Goal: Task Accomplishment & Management: Manage account settings

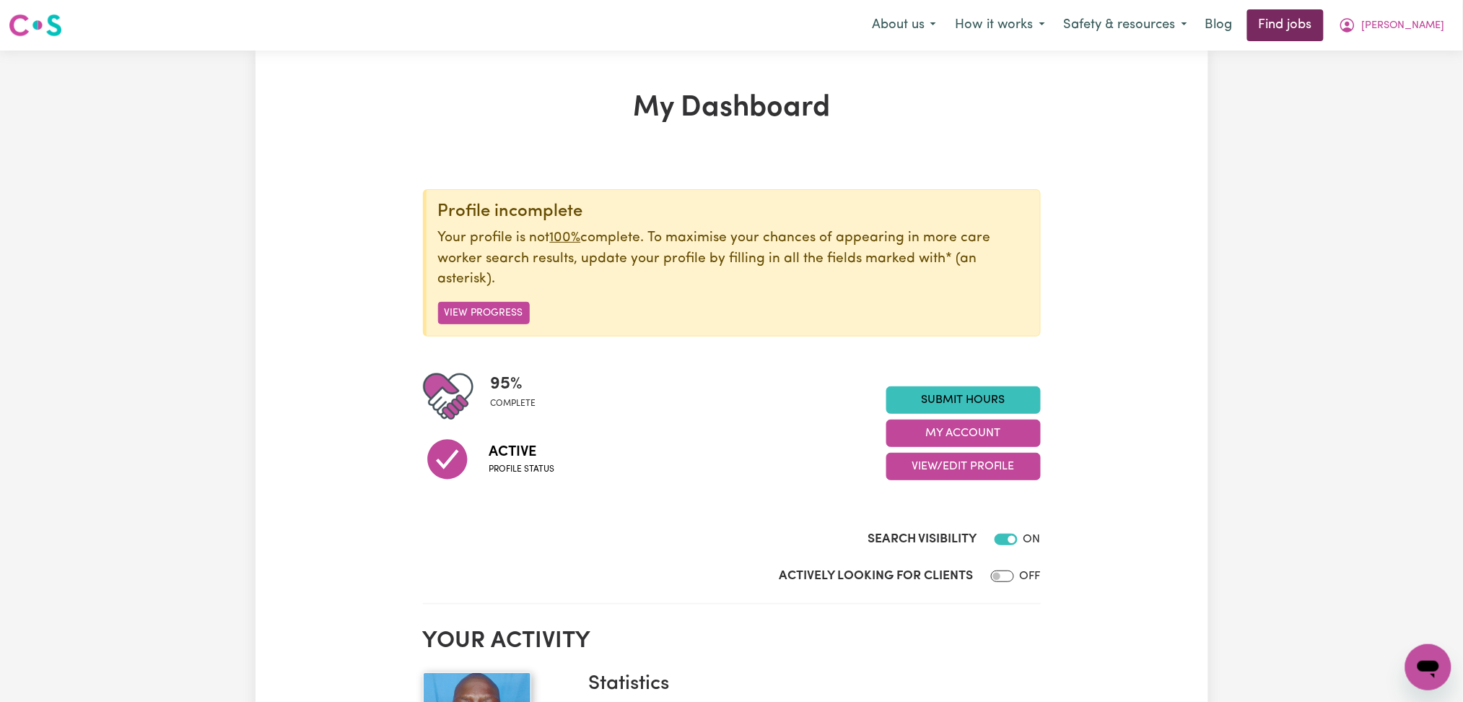
click at [1324, 25] on link "Find jobs" at bounding box center [1285, 25] width 77 height 32
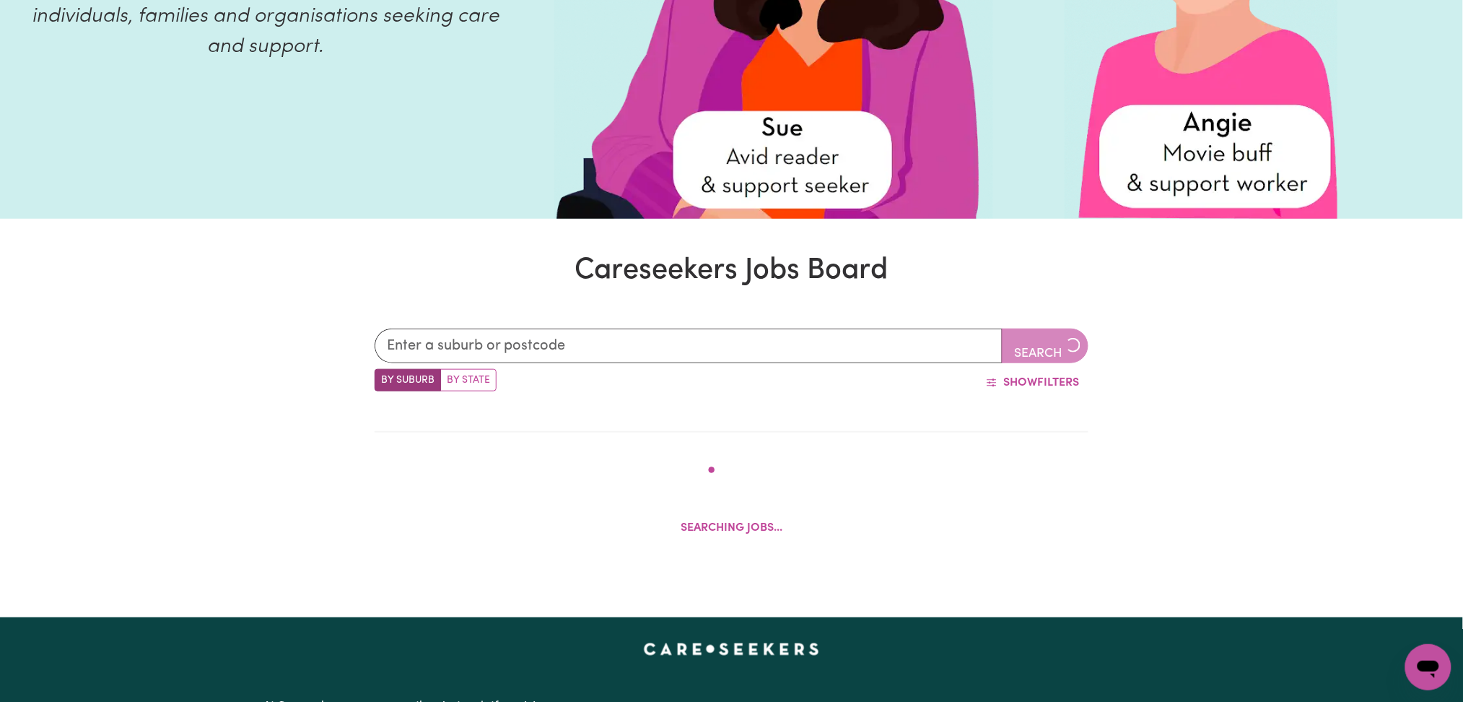
scroll to position [481, 0]
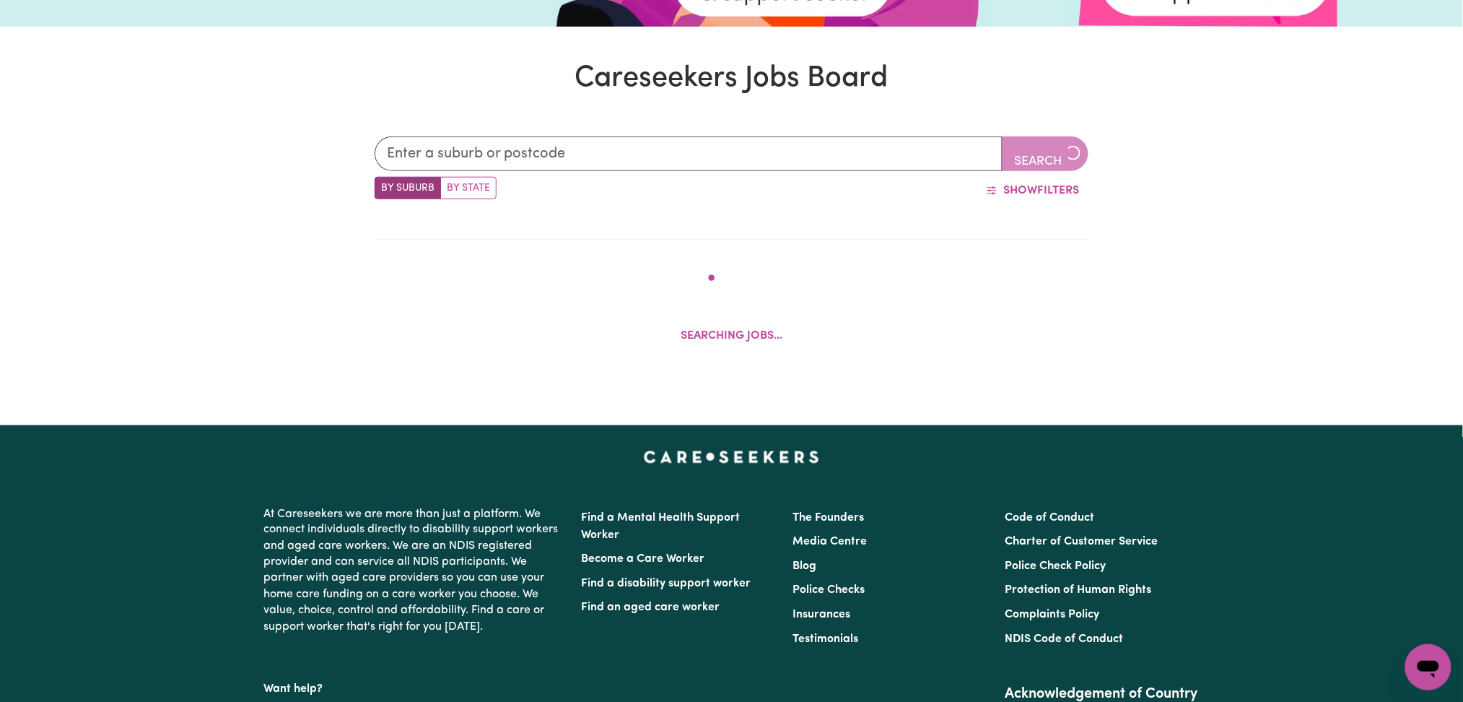
click at [178, 333] on div "Search By Suburb By State Show Filters Searching jobs..." at bounding box center [731, 246] width 1463 height 289
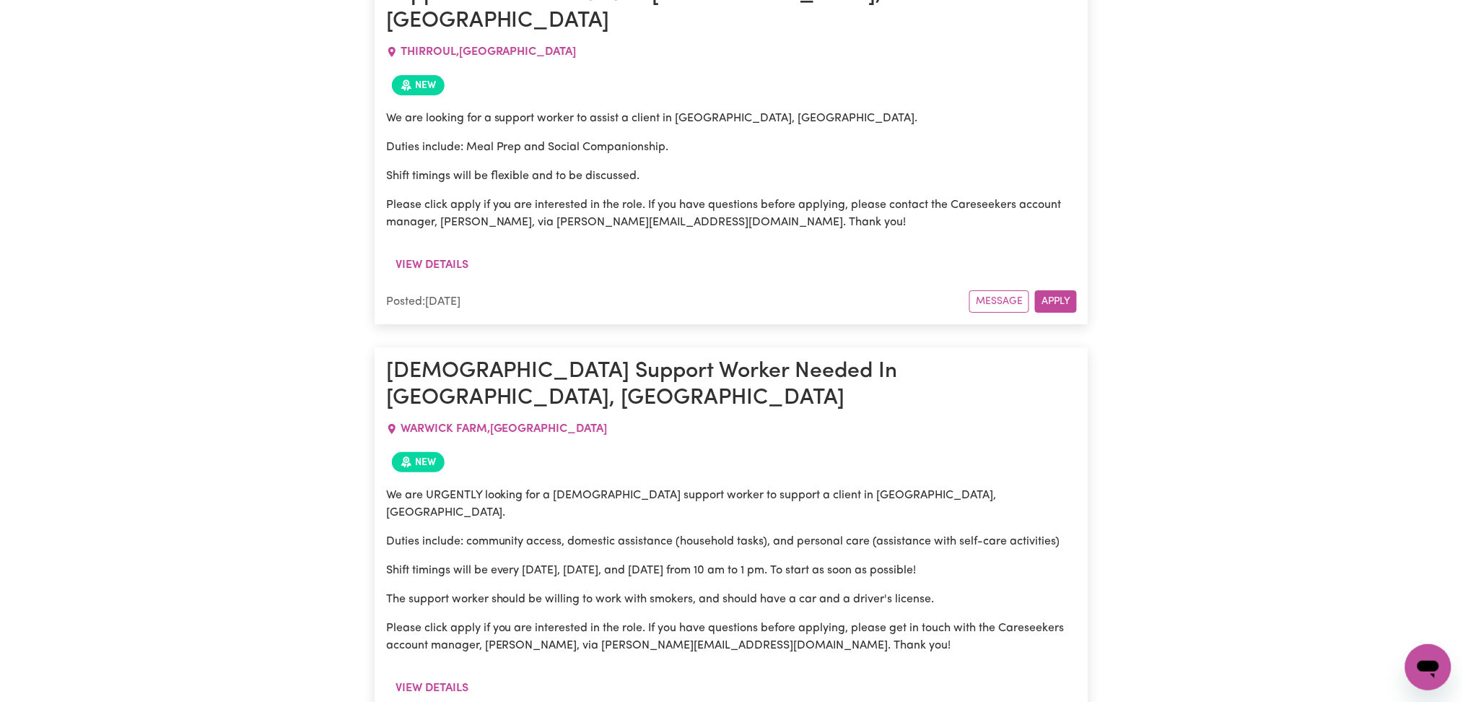
scroll to position [25652, 0]
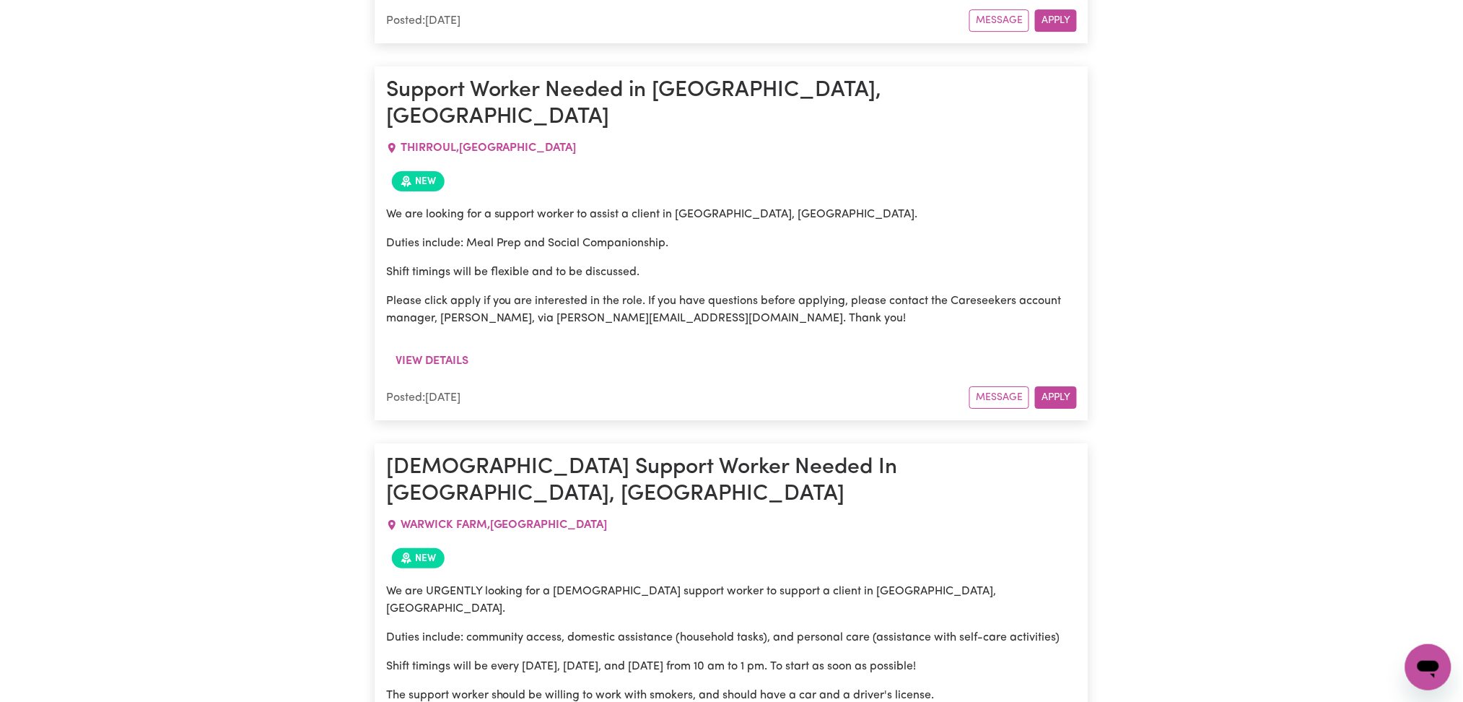
drag, startPoint x: 377, startPoint y: 430, endPoint x: 693, endPoint y: 431, distance: 315.4
drag, startPoint x: 444, startPoint y: 376, endPoint x: 672, endPoint y: 510, distance: 264.3
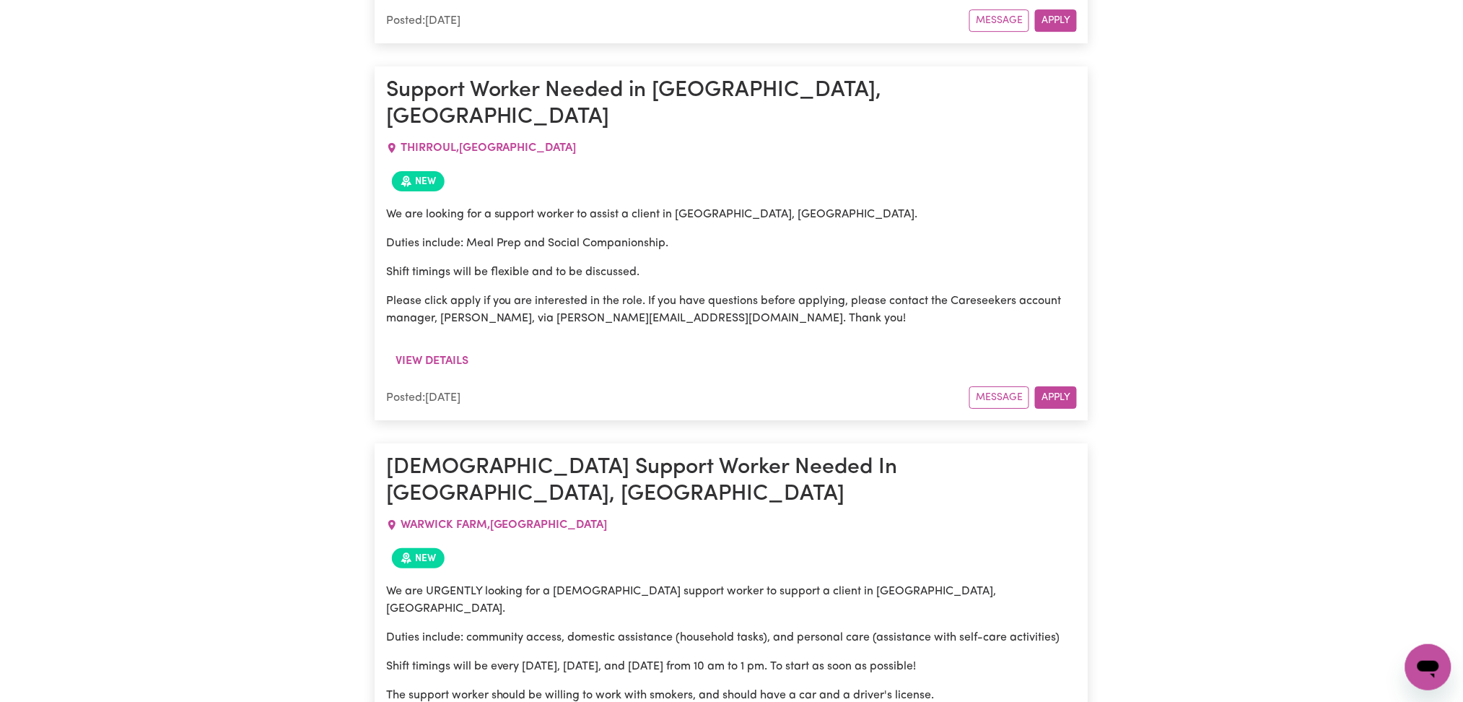
drag, startPoint x: 670, startPoint y: 489, endPoint x: 386, endPoint y: 348, distance: 316.6
drag, startPoint x: 385, startPoint y: 347, endPoint x: 659, endPoint y: 485, distance: 306.3
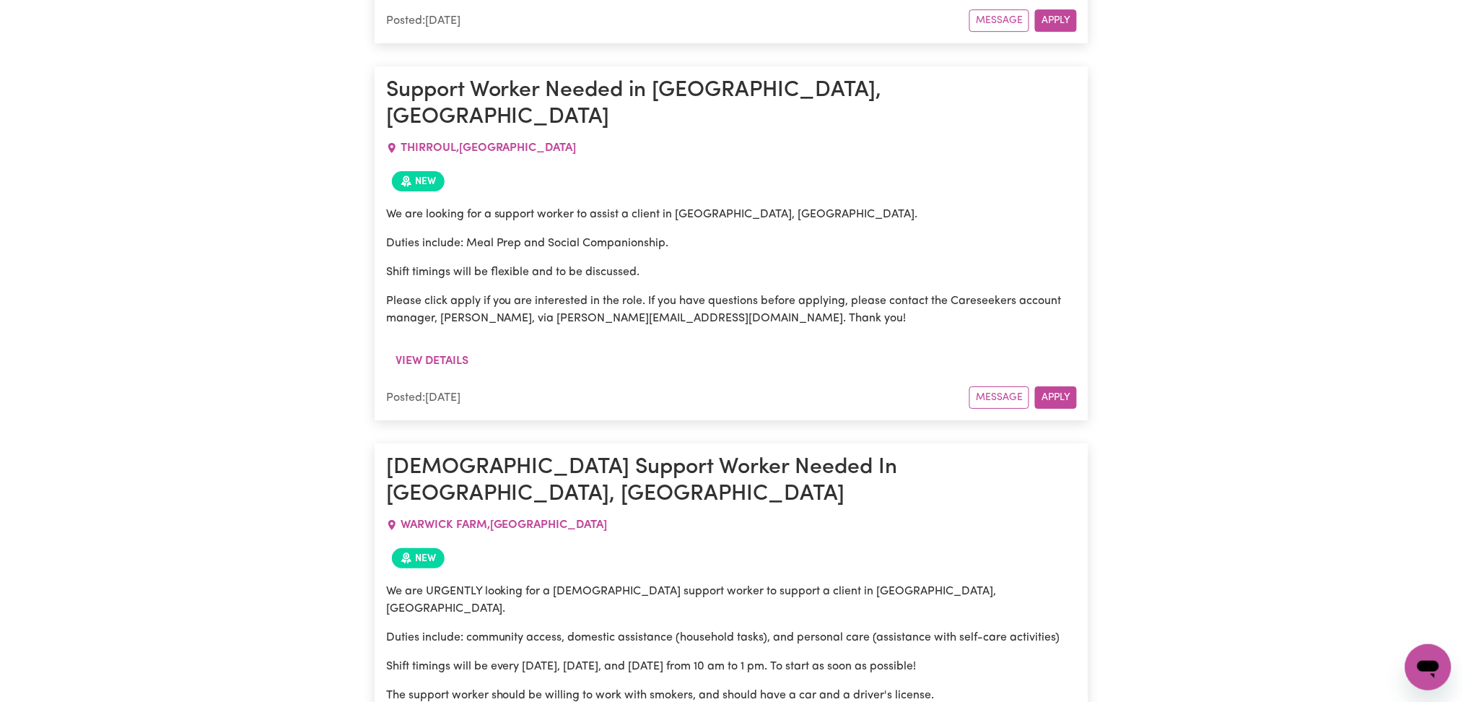
drag, startPoint x: 546, startPoint y: 419, endPoint x: 752, endPoint y: 436, distance: 207.1
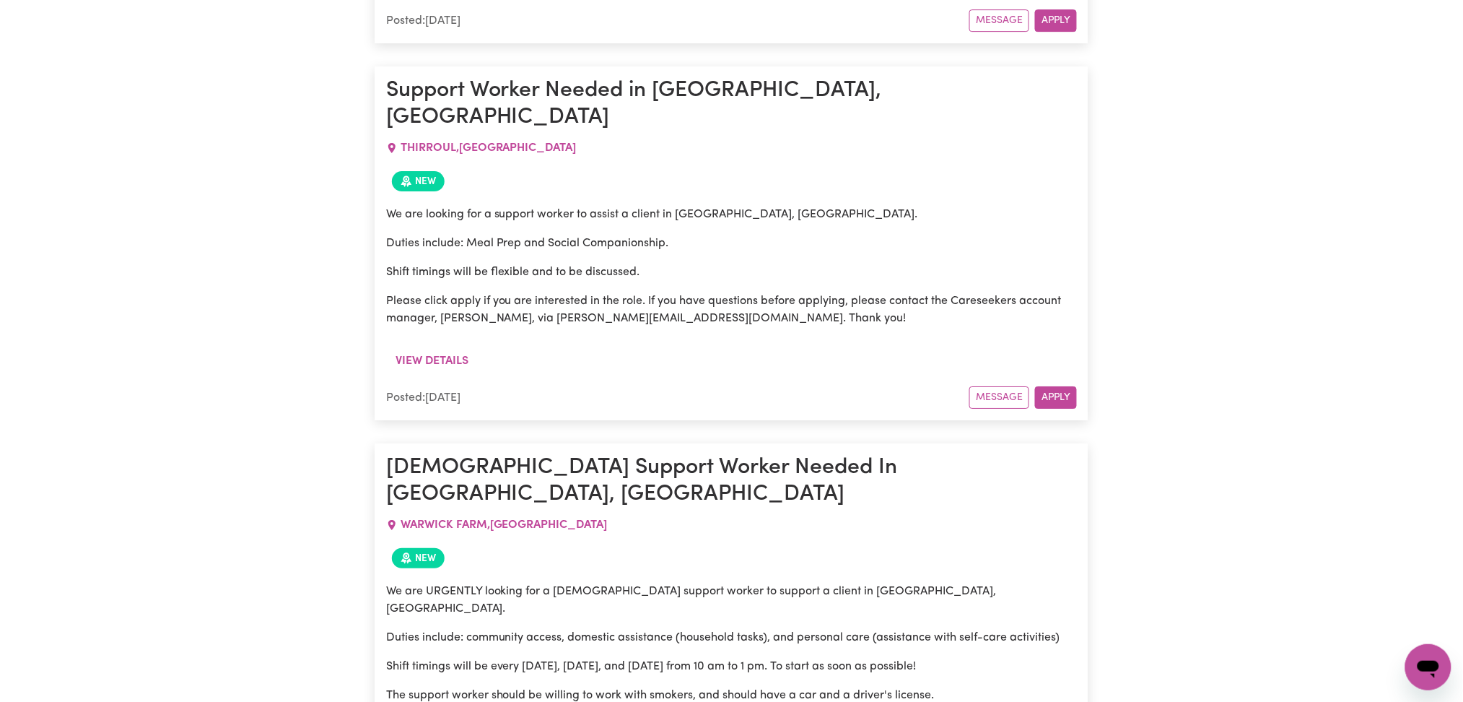
drag, startPoint x: 445, startPoint y: 430, endPoint x: 867, endPoint y: 443, distance: 421.7
drag, startPoint x: 552, startPoint y: 398, endPoint x: 652, endPoint y: 495, distance: 139.3
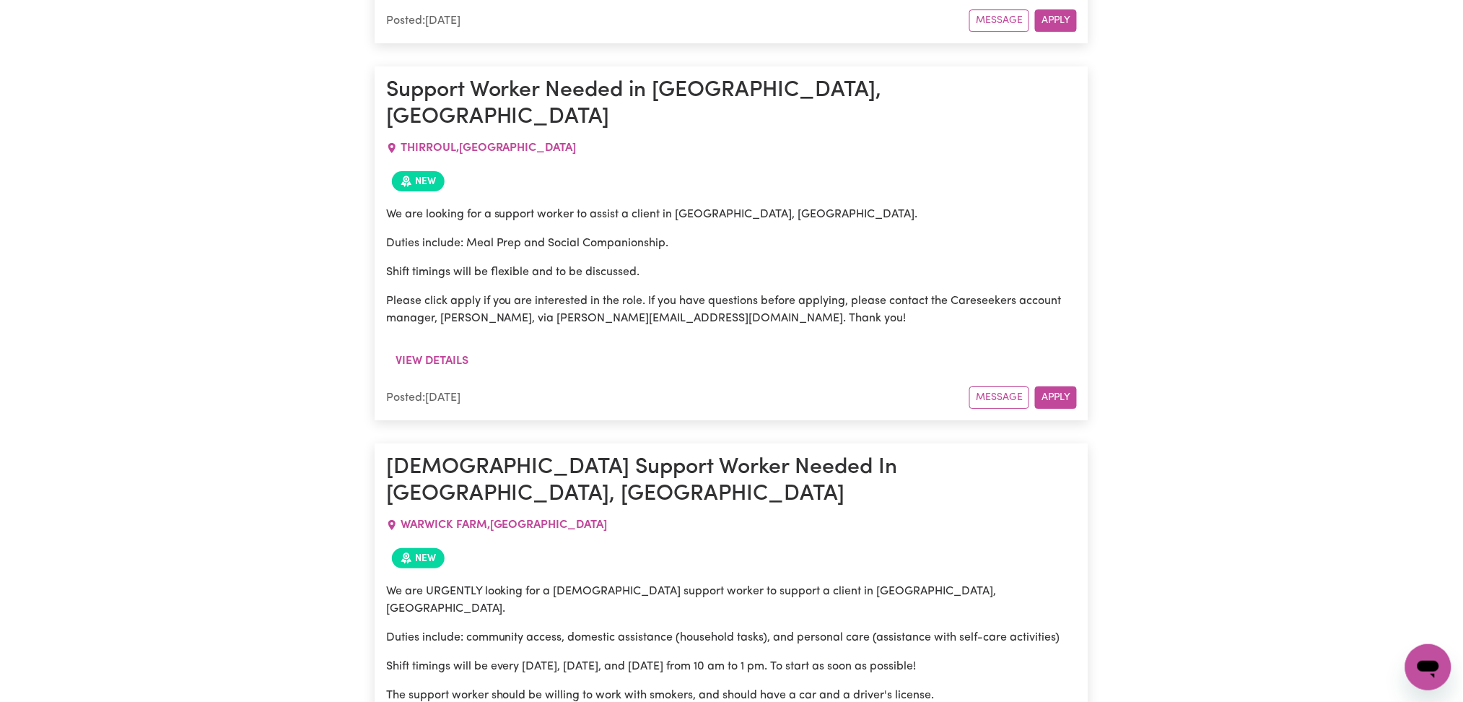
drag, startPoint x: 587, startPoint y: 416, endPoint x: 670, endPoint y: 475, distance: 100.9
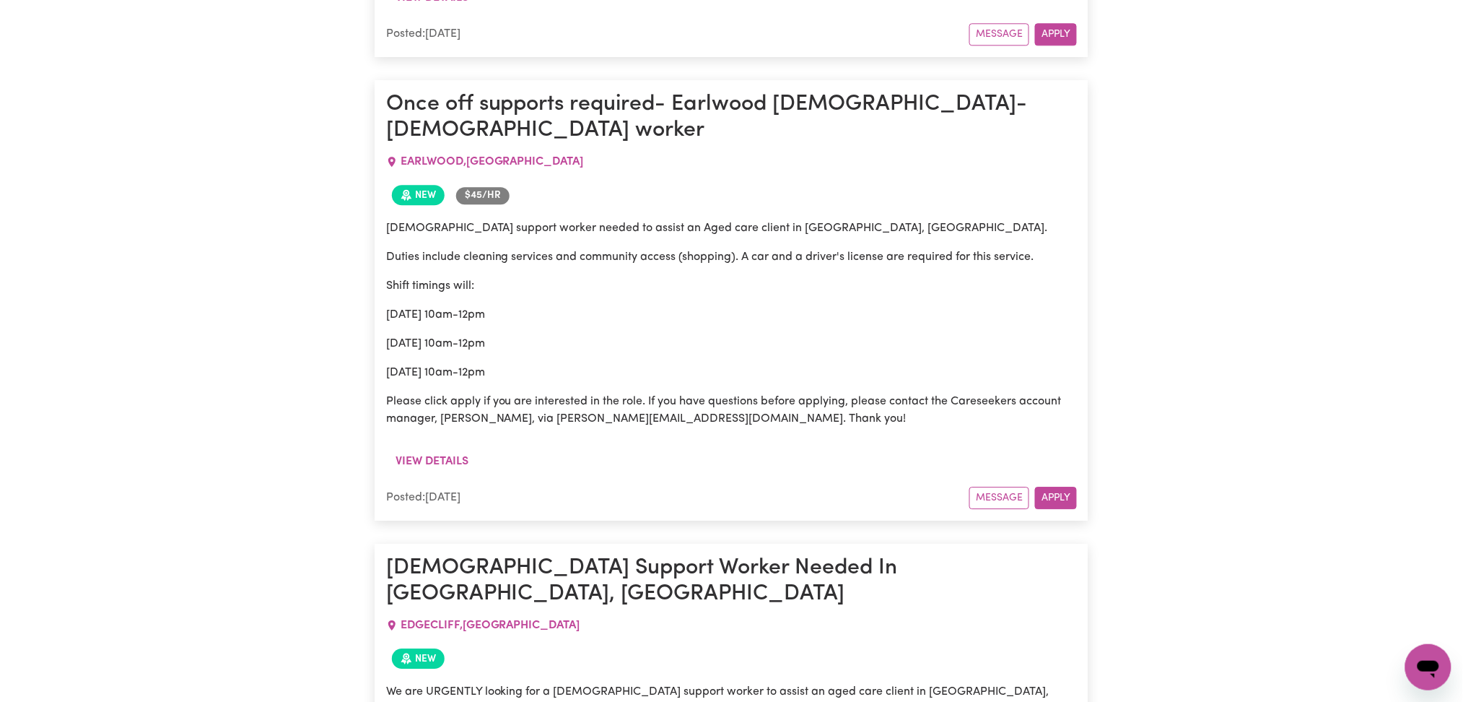
scroll to position [0, 0]
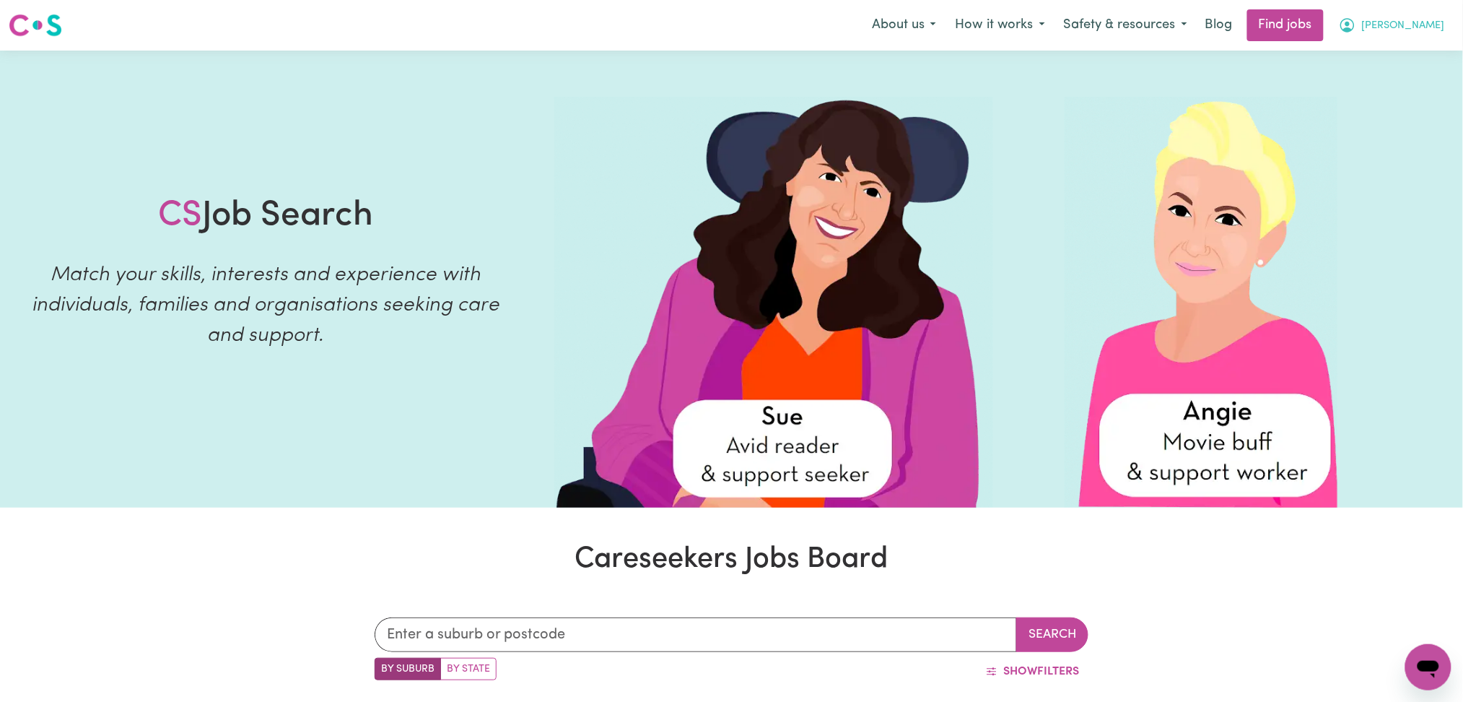
click at [1413, 37] on button "[PERSON_NAME]" at bounding box center [1391, 25] width 125 height 30
click at [1399, 103] on link "Logout" at bounding box center [1397, 110] width 114 height 27
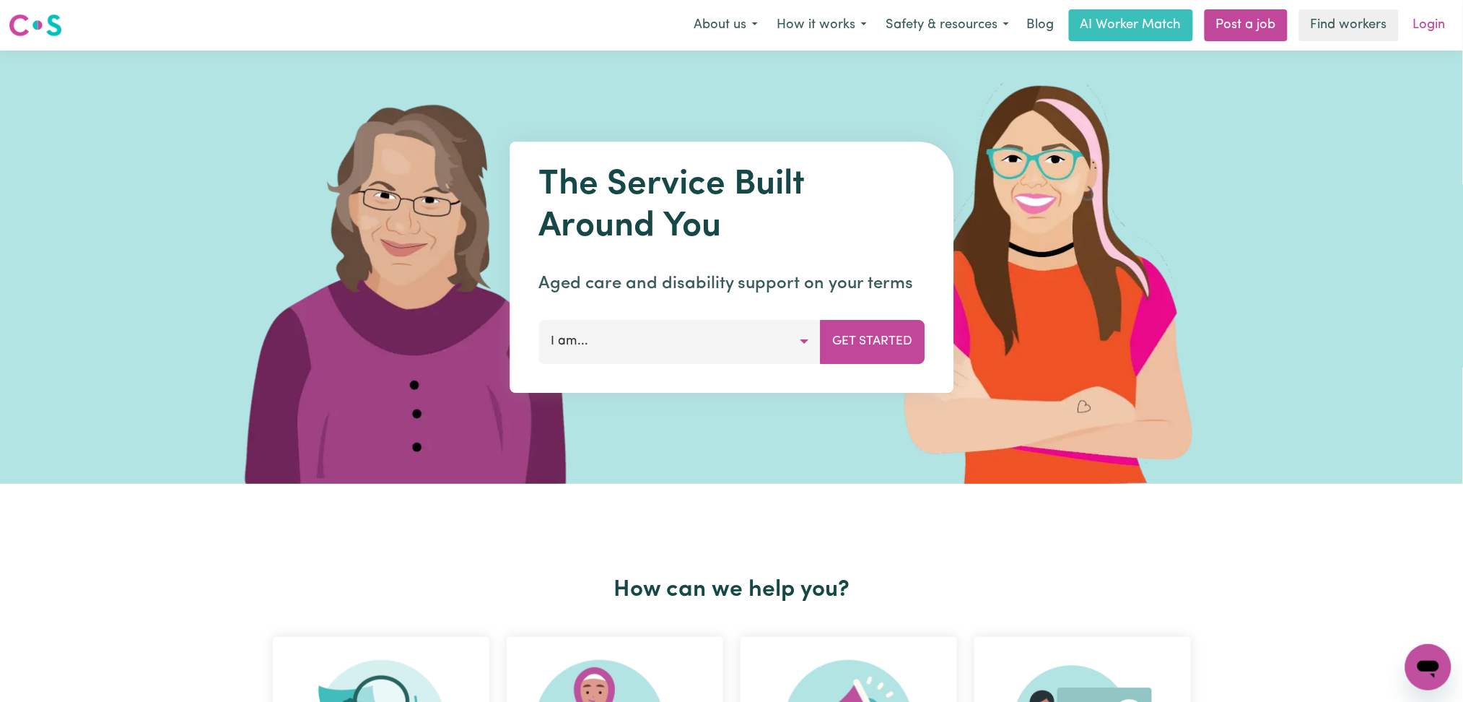
click at [1432, 17] on link "Login" at bounding box center [1429, 25] width 50 height 32
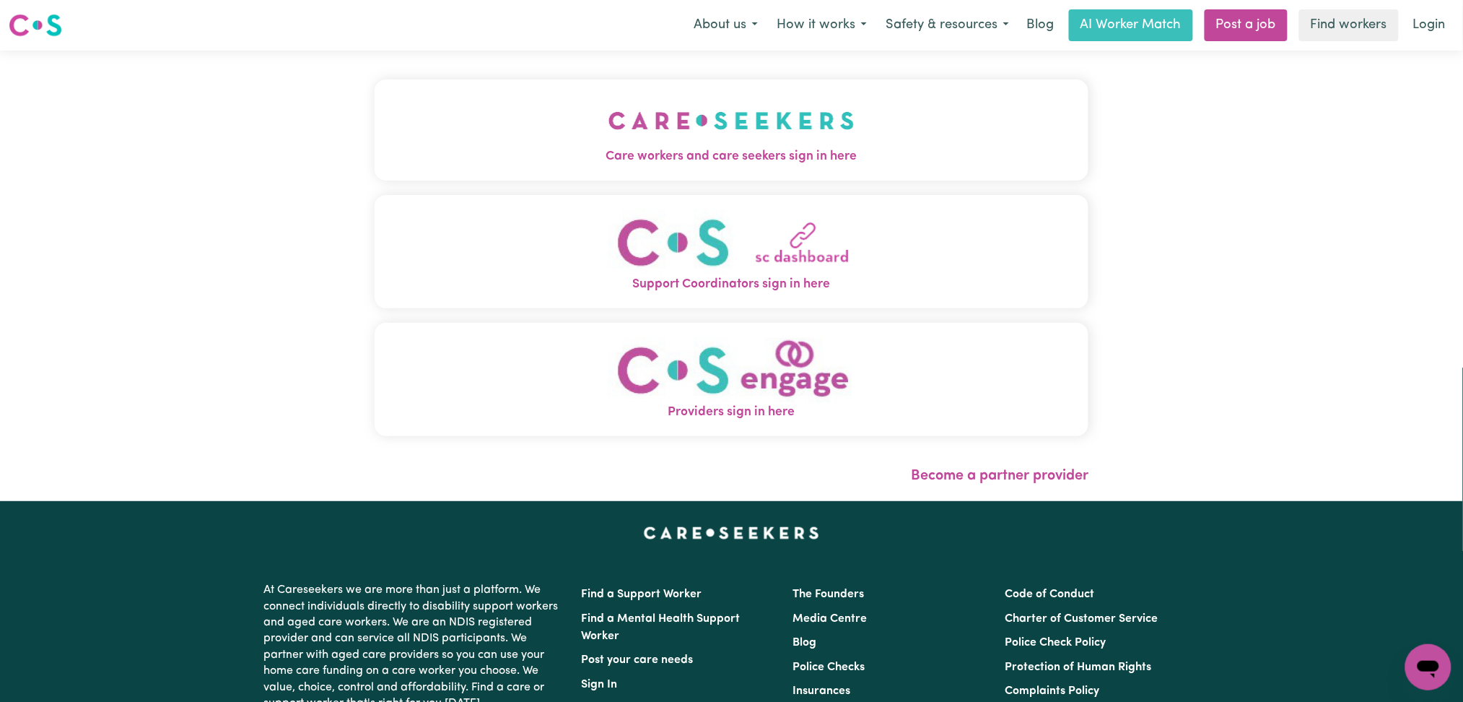
click at [479, 138] on button "Care workers and care seekers sign in here" at bounding box center [732, 129] width 715 height 101
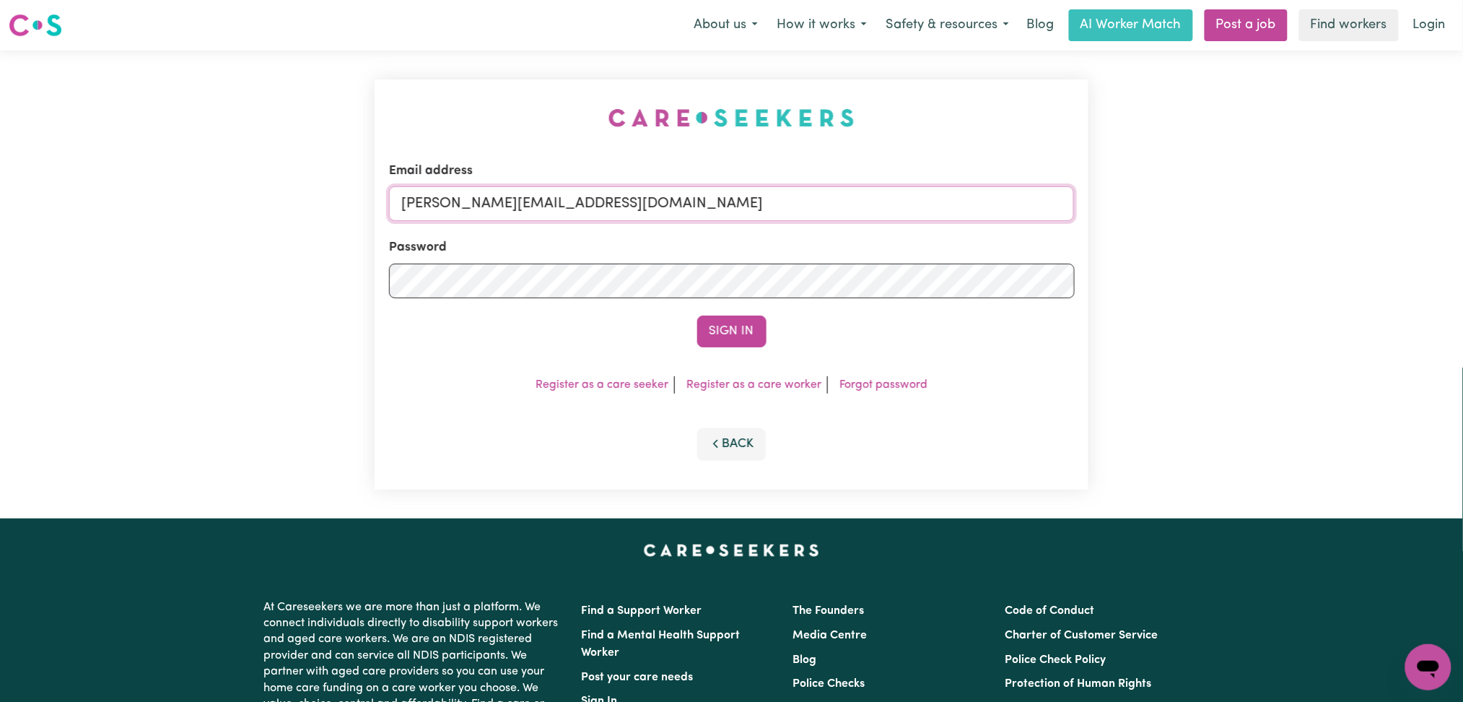
click at [523, 197] on input "[PERSON_NAME][EMAIL_ADDRESS][DOMAIN_NAME]" at bounding box center [732, 203] width 686 height 35
drag, startPoint x: 476, startPoint y: 201, endPoint x: 752, endPoint y: 203, distance: 275.7
click at [752, 203] on input "Superuser~[EMAIL_ADDRESS][DOMAIN_NAME]" at bounding box center [732, 203] width 686 height 35
type input "Superuser~[EMAIL_ADDRESS][DOMAIN_NAME]"
click at [715, 329] on button "Sign In" at bounding box center [731, 331] width 69 height 32
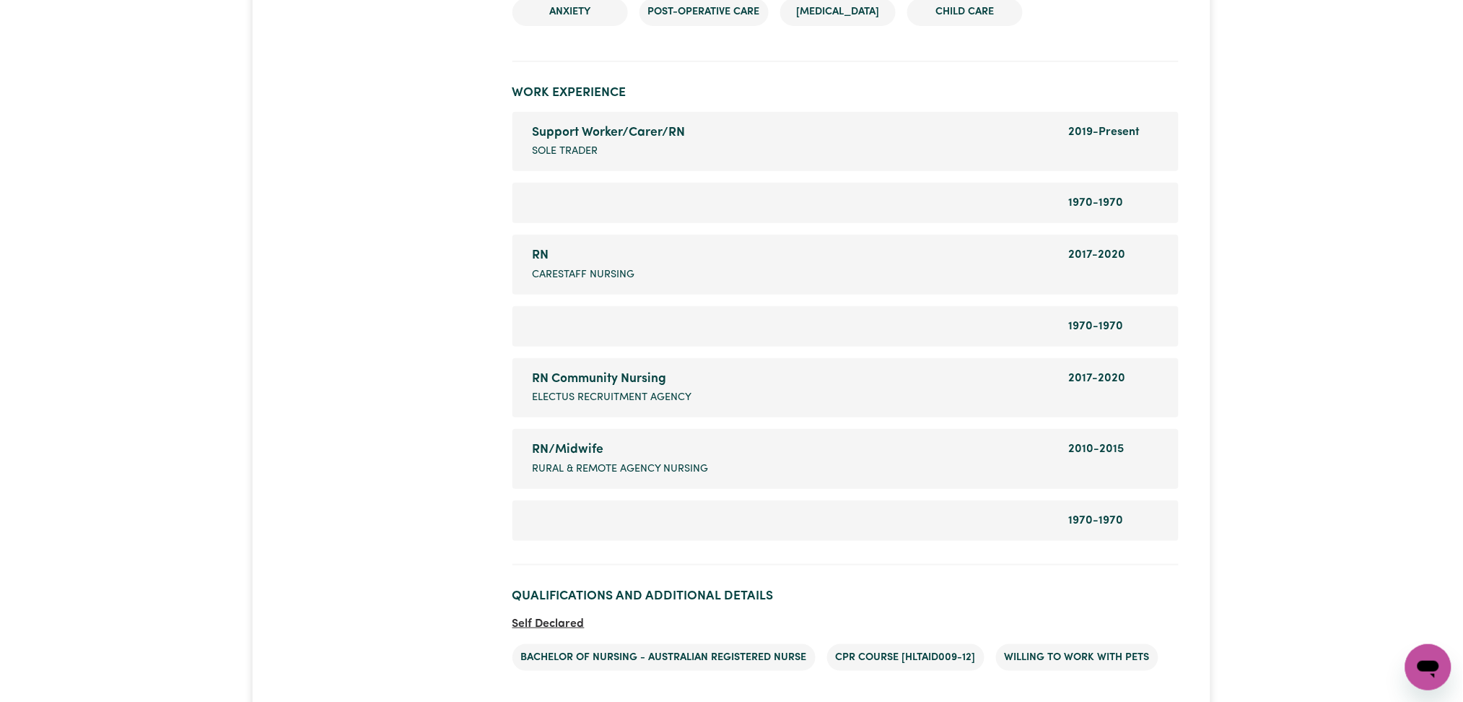
scroll to position [2310, 0]
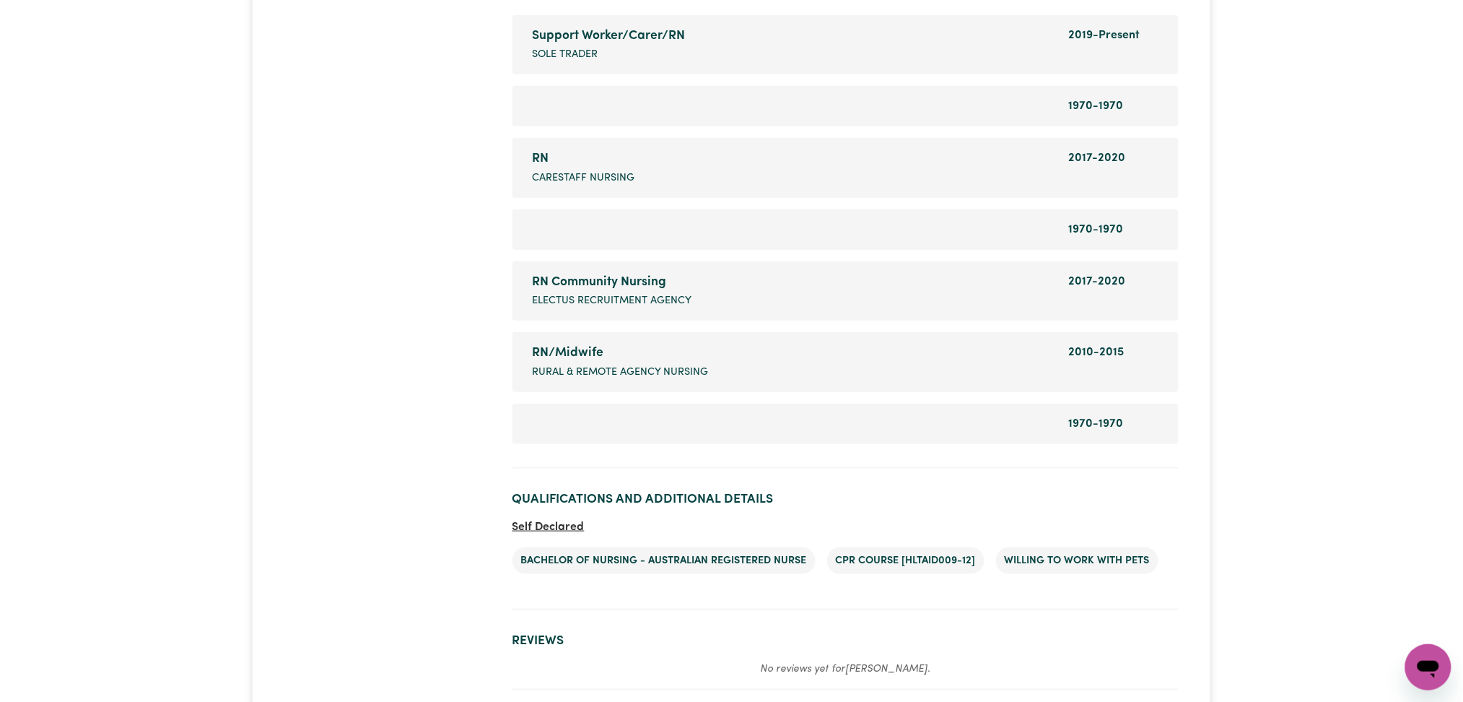
drag, startPoint x: 313, startPoint y: 265, endPoint x: 639, endPoint y: 139, distance: 349.8
